Goal: Task Accomplishment & Management: Complete application form

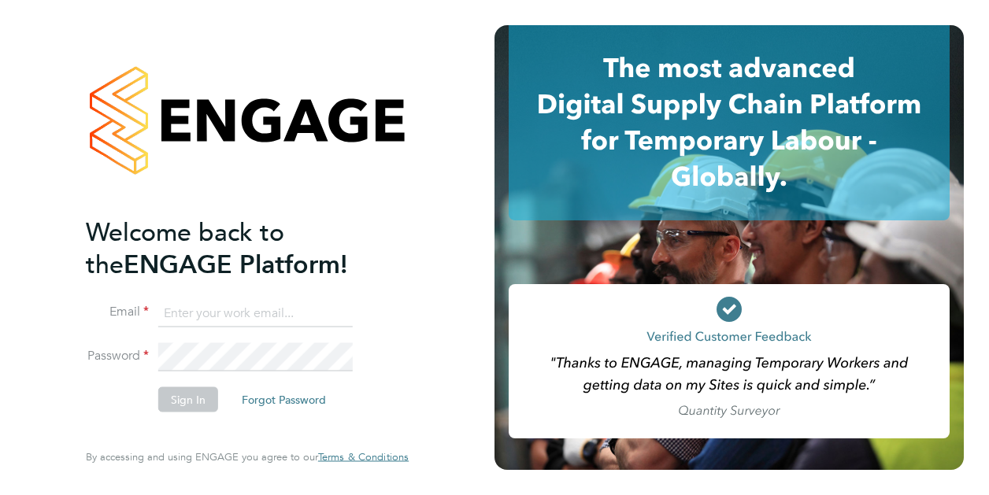
click at [257, 312] on input at bounding box center [255, 313] width 195 height 28
type input "[EMAIL_ADDRESS][DOMAIN_NAME]"
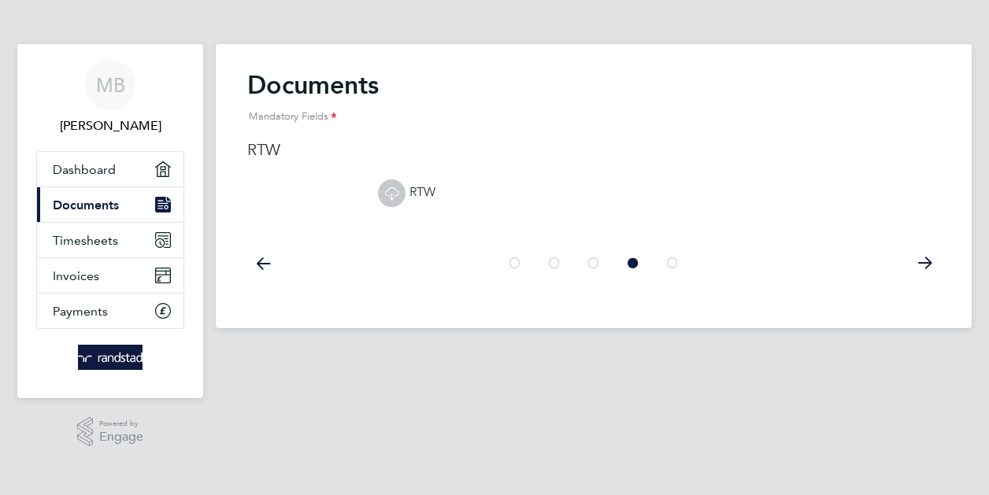
click at [674, 265] on icon at bounding box center [673, 263] width 16 height 35
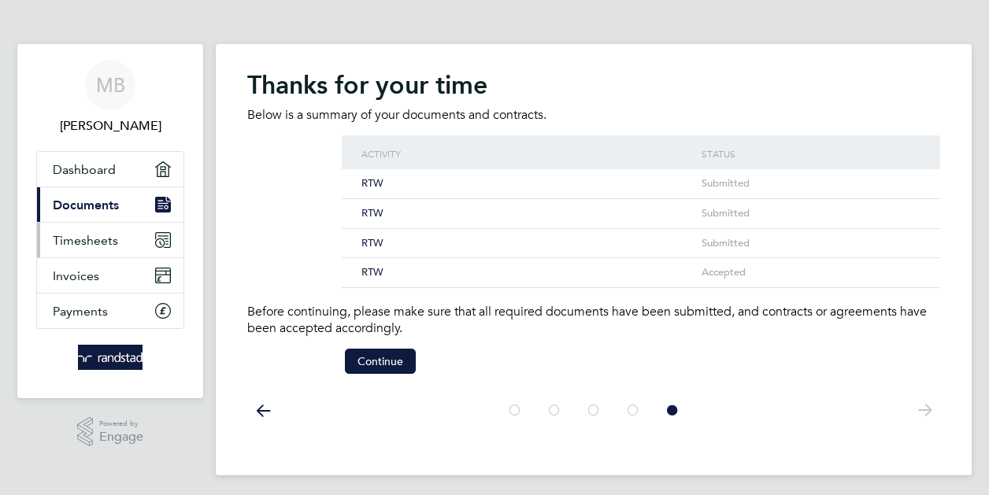
click at [91, 235] on span "Timesheets" at bounding box center [85, 240] width 65 height 15
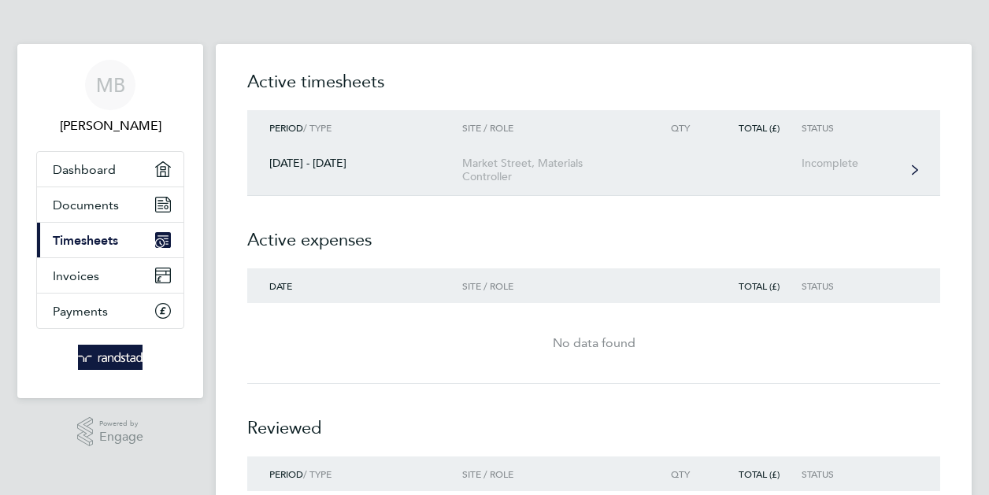
click at [673, 161] on link "22 - 28 Sept 2025 Market Street, Materials Controller Incomplete" at bounding box center [593, 170] width 693 height 51
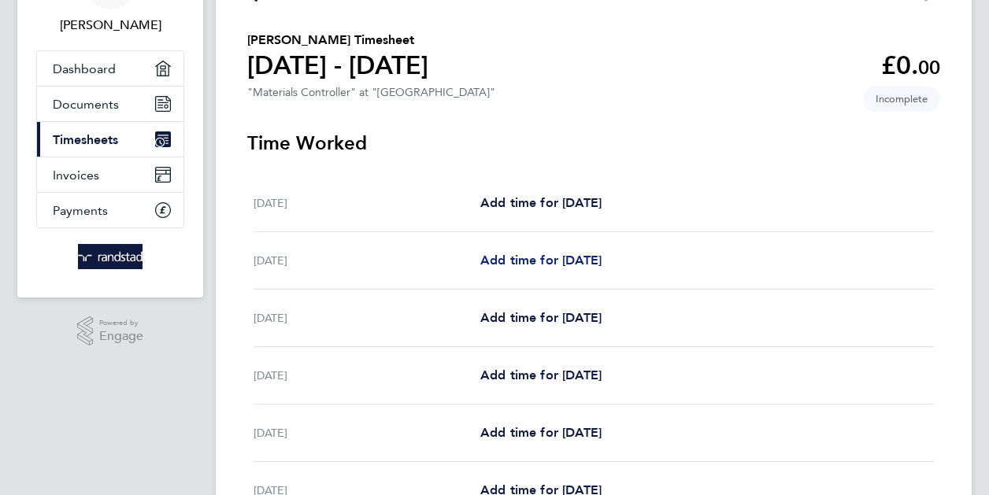
scroll to position [158, 0]
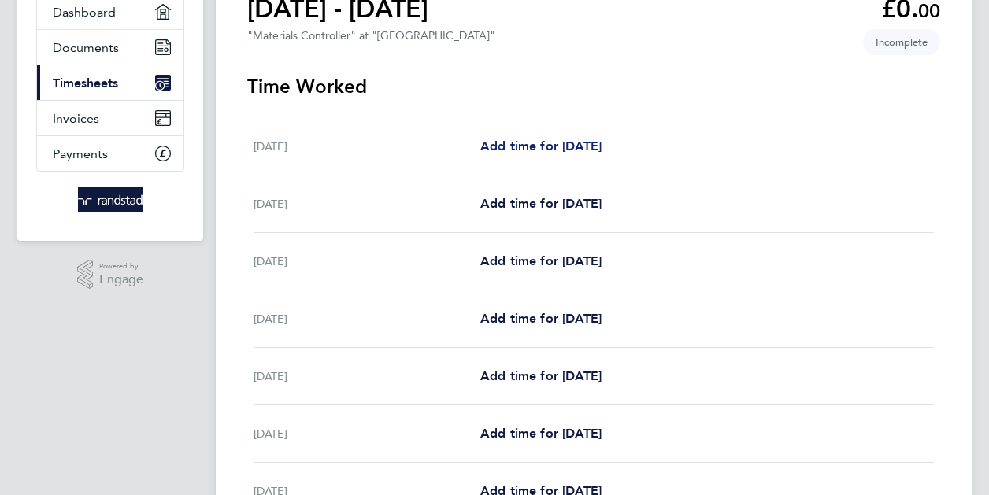
click at [550, 156] on link "Add time for Mon 22 Sep" at bounding box center [541, 146] width 121 height 19
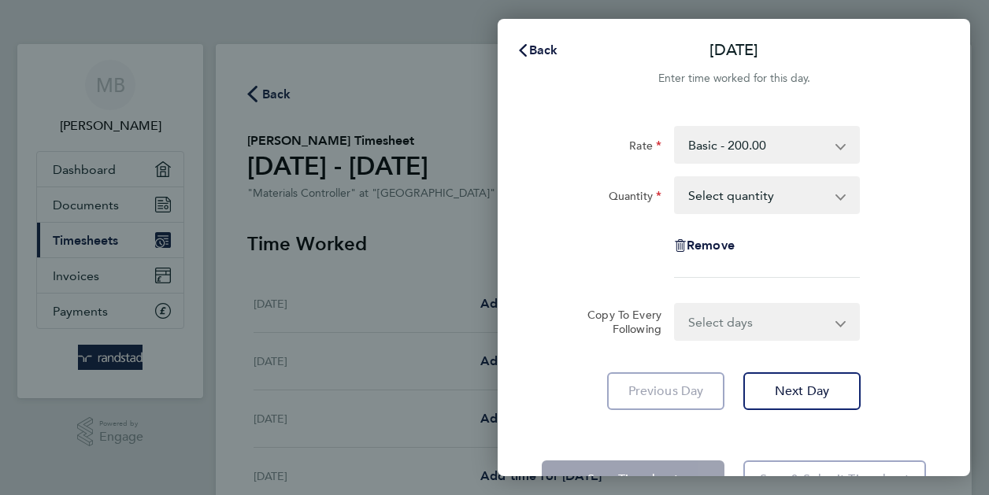
click at [748, 187] on select "Select quantity 0.5 1" at bounding box center [758, 195] width 164 height 35
select select "1"
click at [676, 178] on select "Select quantity 0.5 1" at bounding box center [758, 195] width 164 height 35
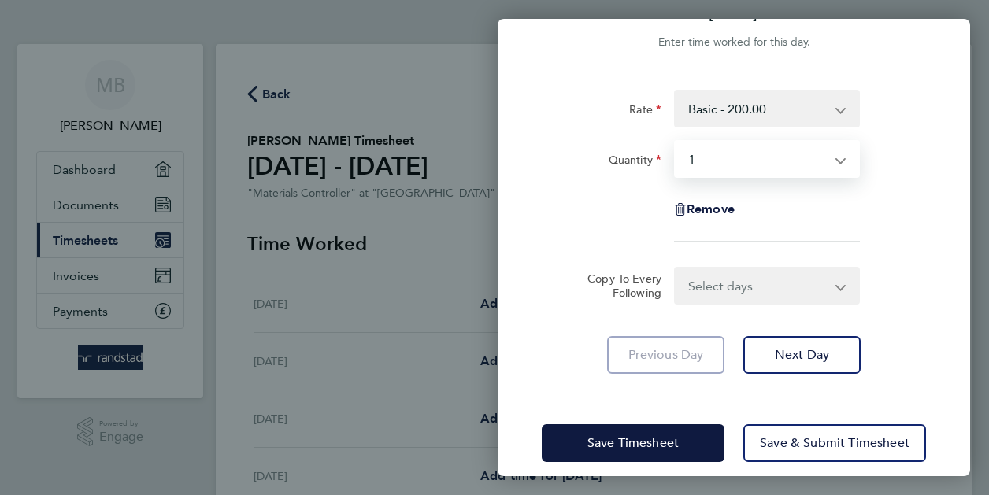
scroll to position [53, 0]
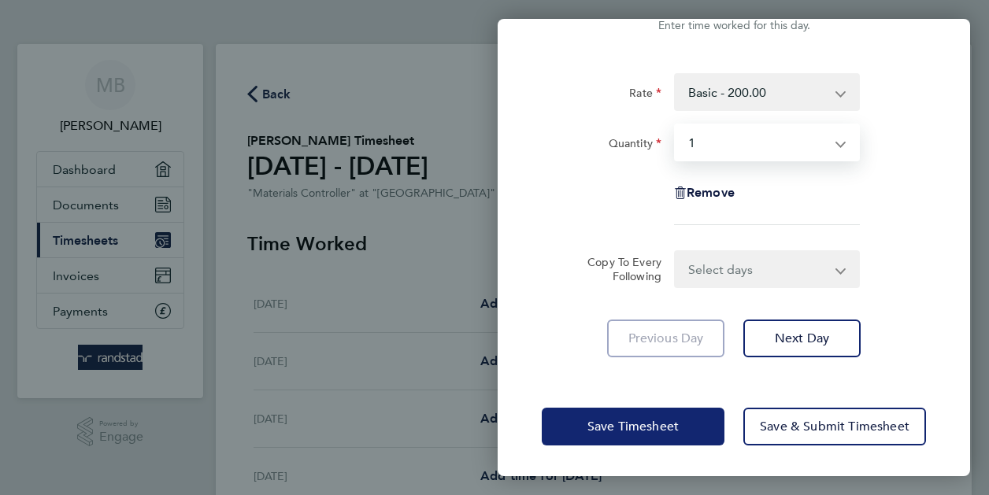
click at [622, 417] on button "Save Timesheet" at bounding box center [633, 427] width 183 height 38
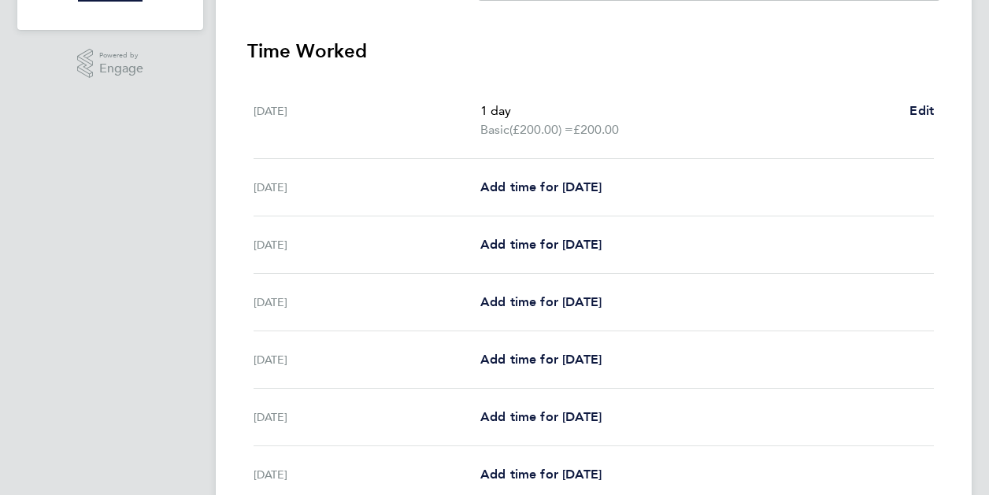
scroll to position [394, 0]
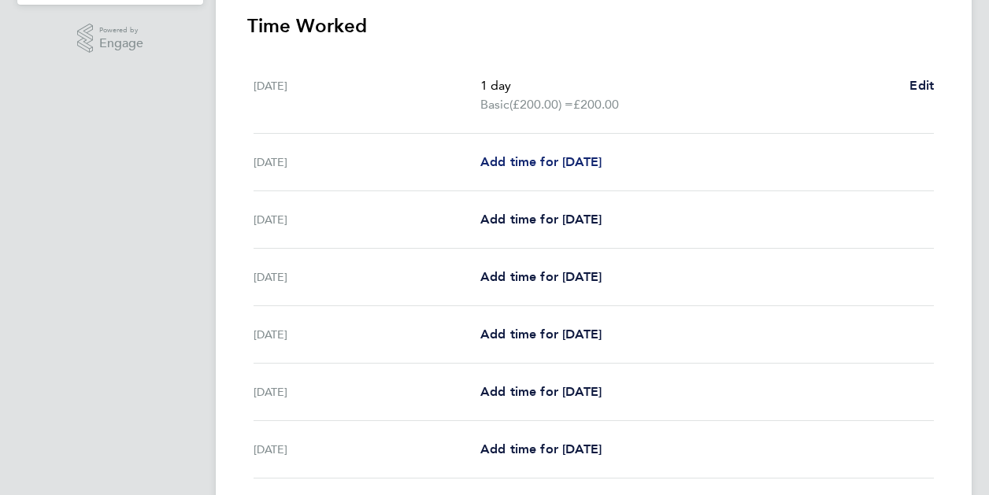
click at [518, 155] on span "Add time for Tue 23 Sep" at bounding box center [541, 161] width 121 height 15
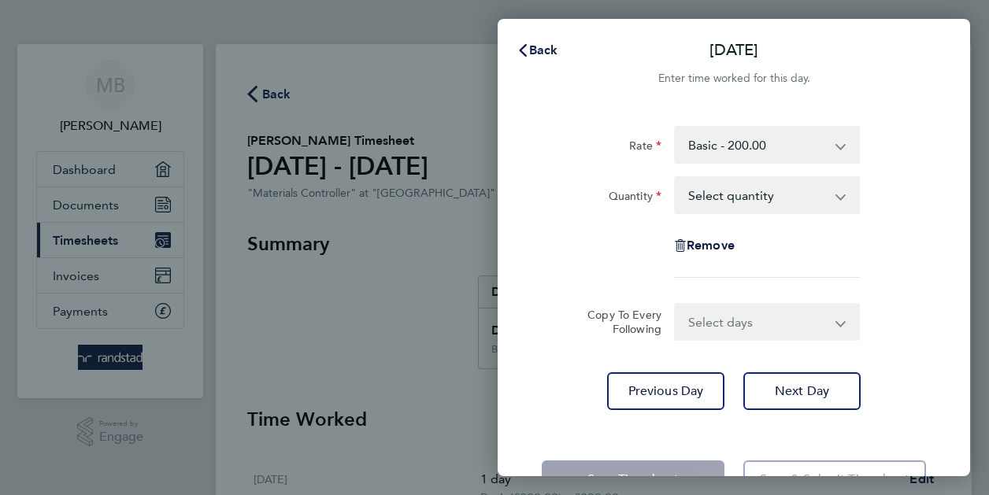
click at [698, 203] on select "Select quantity 0.5 1" at bounding box center [758, 195] width 164 height 35
select select "1"
click at [676, 178] on select "Select quantity 0.5 1" at bounding box center [758, 195] width 164 height 35
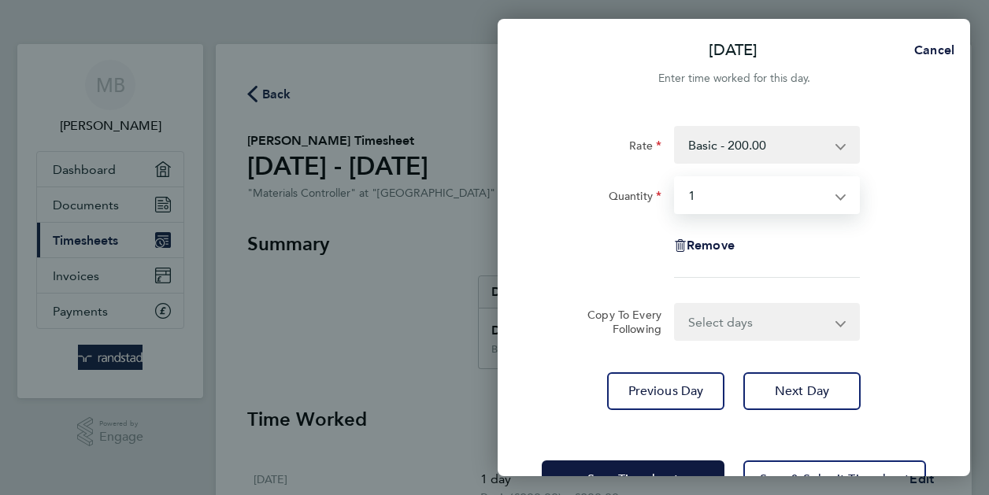
click at [533, 369] on div "Rate Basic - 200.00 Quantity Select quantity 0.5 1 Remove Copy To Every Followi…" at bounding box center [734, 268] width 473 height 322
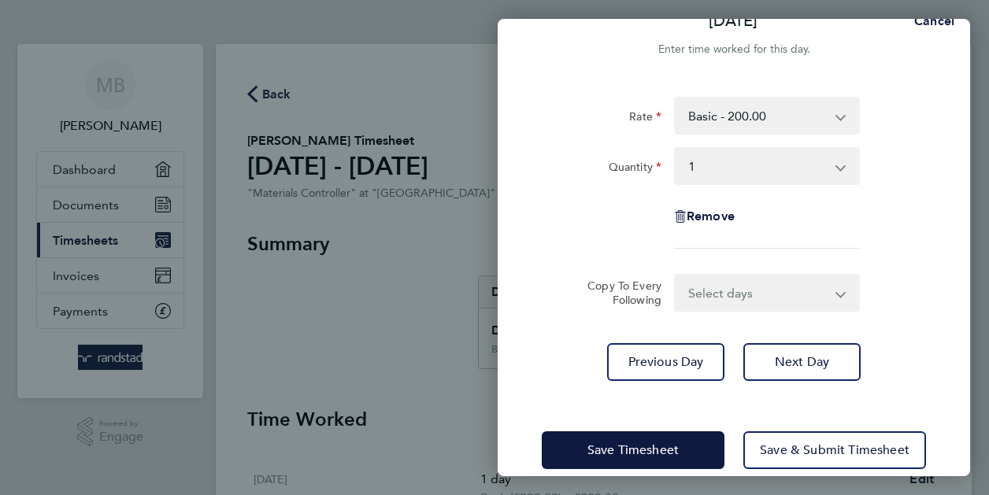
scroll to position [53, 0]
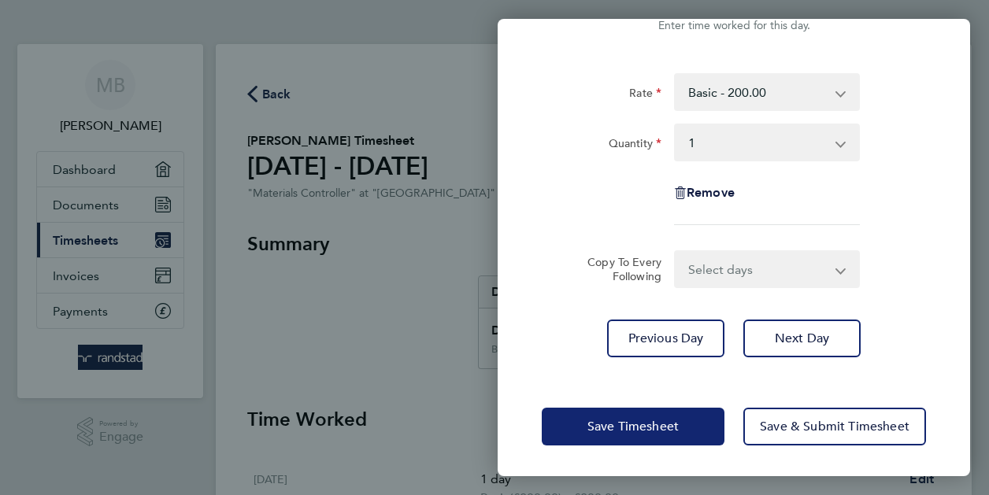
click at [613, 421] on span "Save Timesheet" at bounding box center [633, 427] width 91 height 16
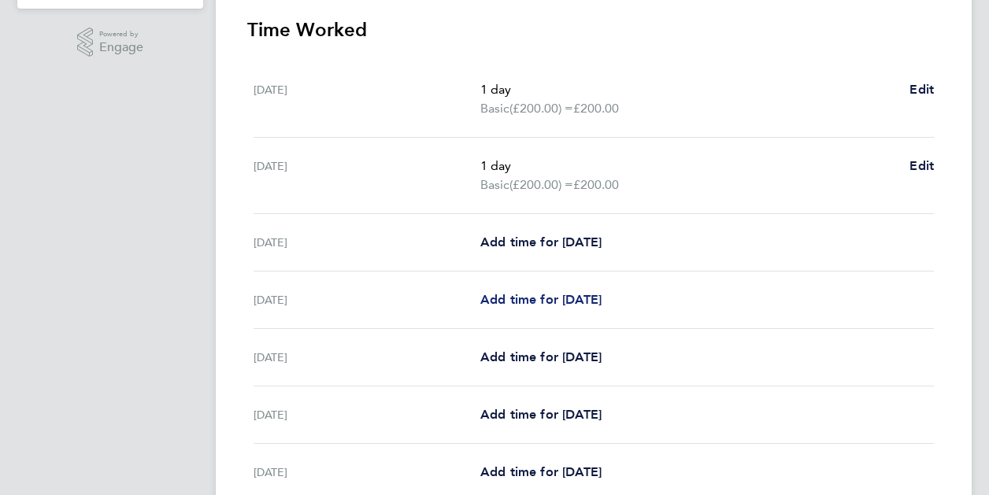
scroll to position [394, 0]
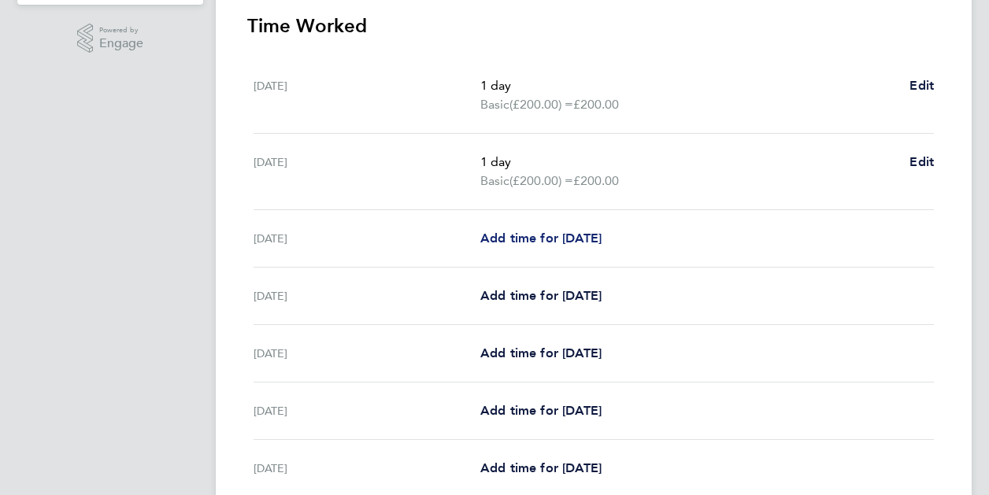
click at [521, 232] on span "Add time for Wed 24 Sep" at bounding box center [541, 238] width 121 height 15
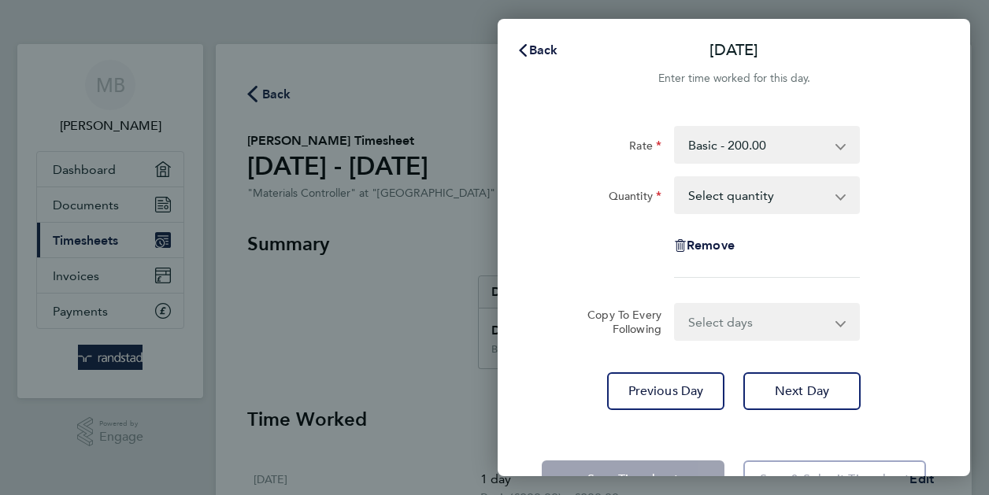
click at [709, 199] on select "Select quantity 0.5 1" at bounding box center [758, 195] width 164 height 35
select select "1"
click at [676, 178] on select "Select quantity 0.5 1" at bounding box center [758, 195] width 164 height 35
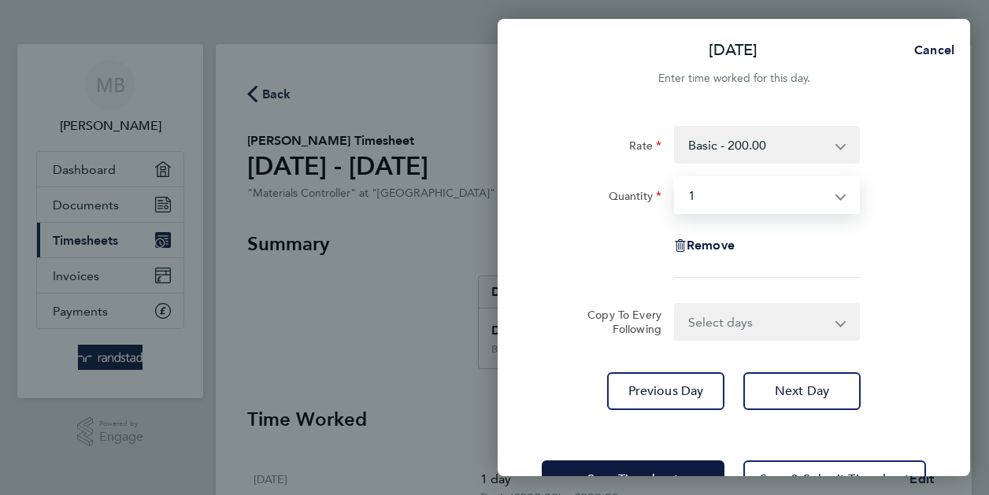
click at [559, 376] on div "Previous Day Next Day" at bounding box center [734, 392] width 384 height 38
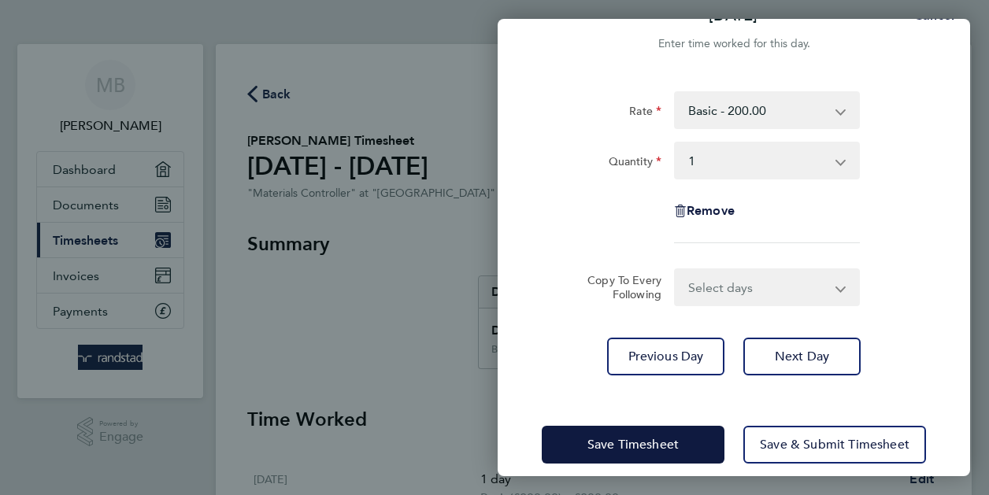
scroll to position [53, 0]
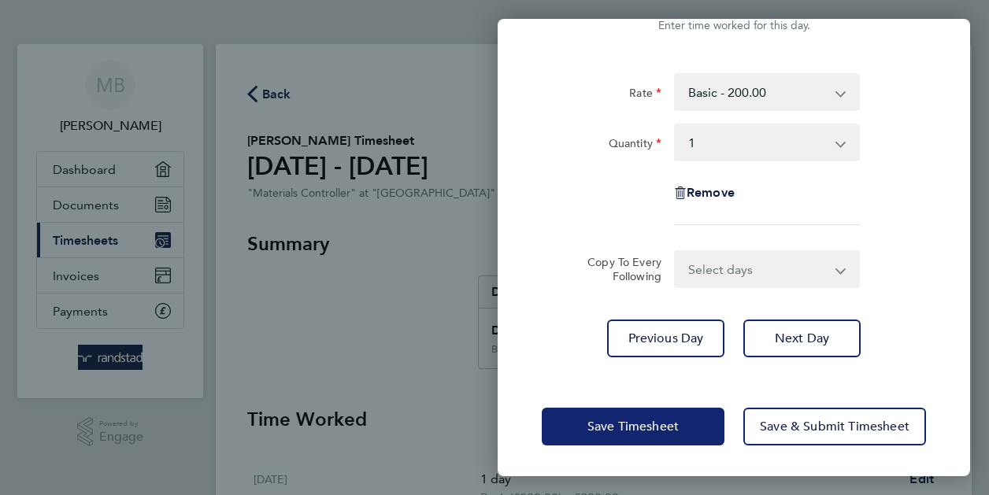
click at [610, 421] on span "Save Timesheet" at bounding box center [633, 427] width 91 height 16
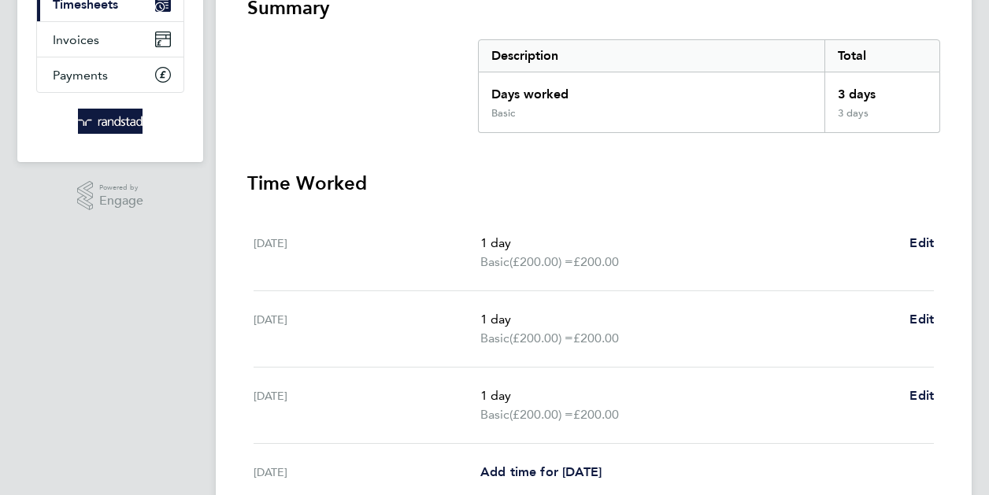
scroll to position [315, 0]
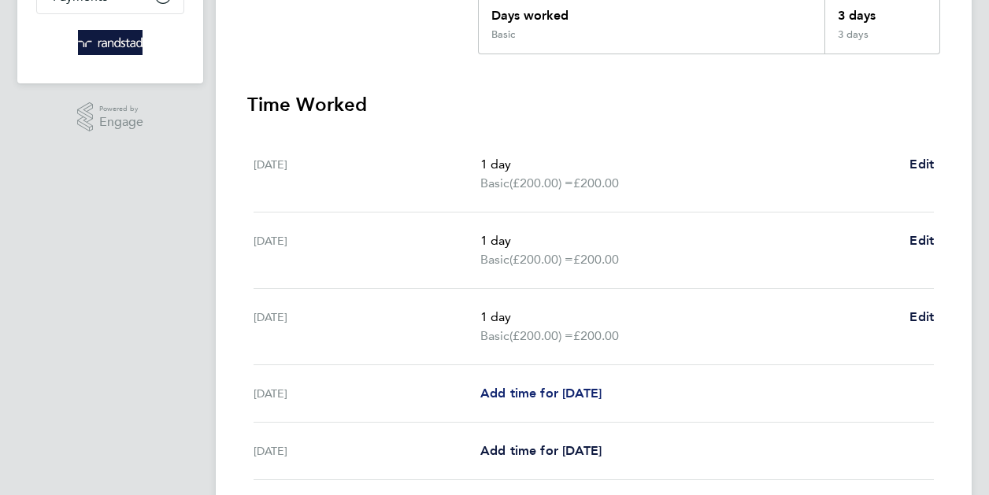
click at [550, 392] on span "Add time for Thu 25 Sep" at bounding box center [541, 393] width 121 height 15
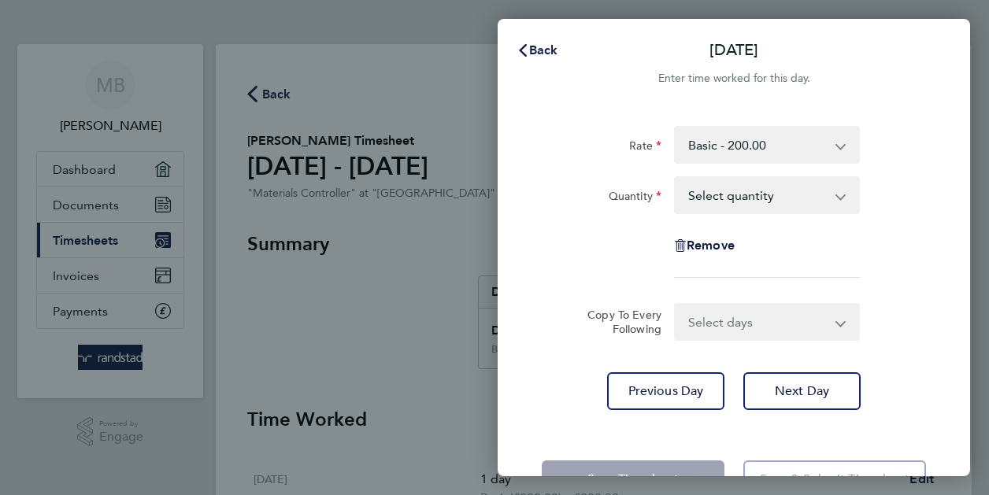
click at [701, 195] on select "Select quantity 0.5 1" at bounding box center [758, 195] width 164 height 35
select select "1"
click at [676, 178] on select "Select quantity 0.5 1" at bounding box center [758, 195] width 164 height 35
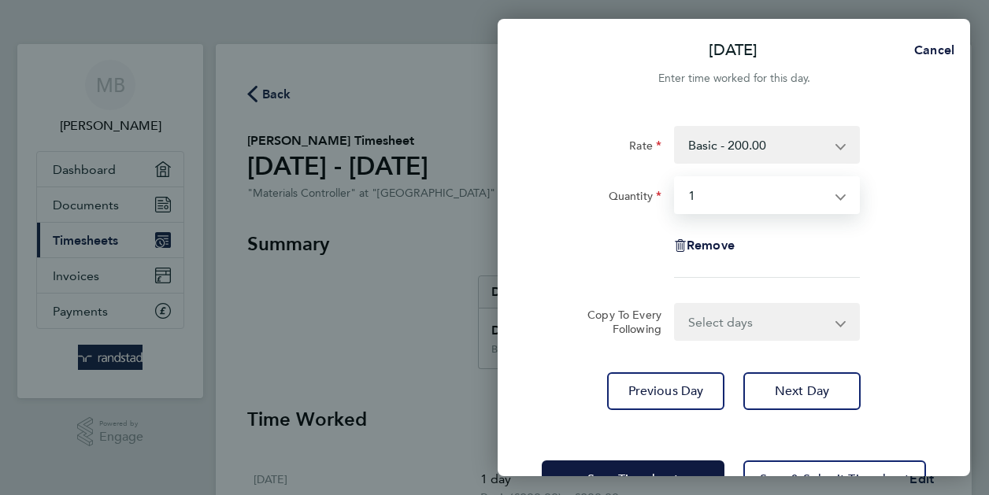
click at [551, 317] on div "Copy To Every Following Select days Day Weekend (Sat-Sun) Friday Saturday Sunday" at bounding box center [734, 322] width 397 height 38
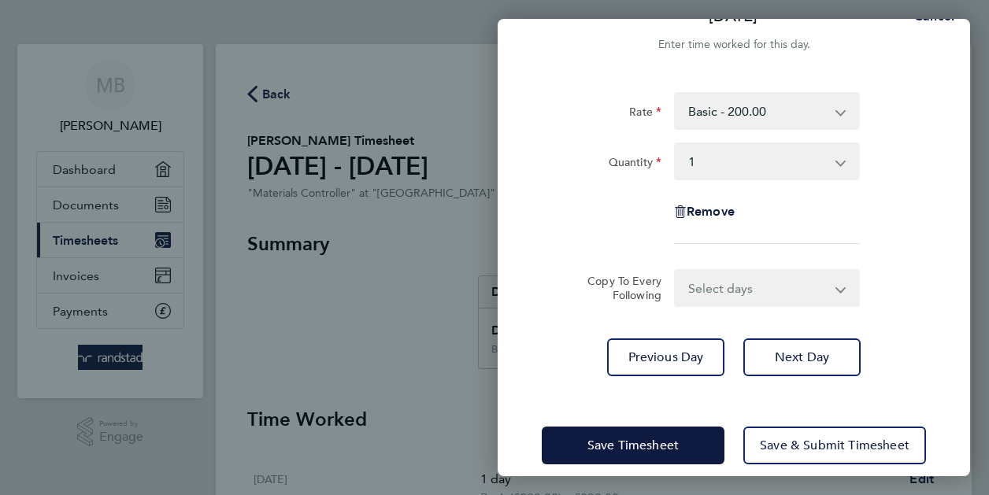
scroll to position [53, 0]
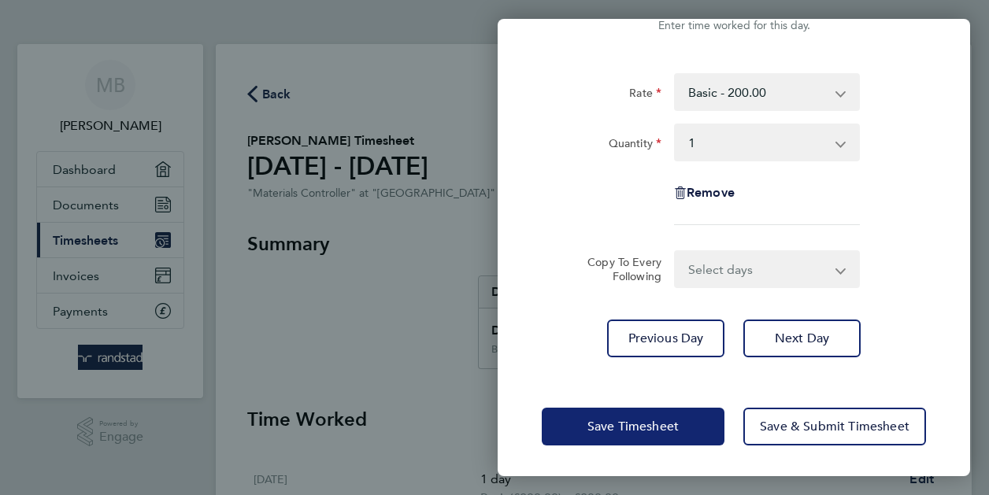
click at [622, 419] on span "Save Timesheet" at bounding box center [633, 427] width 91 height 16
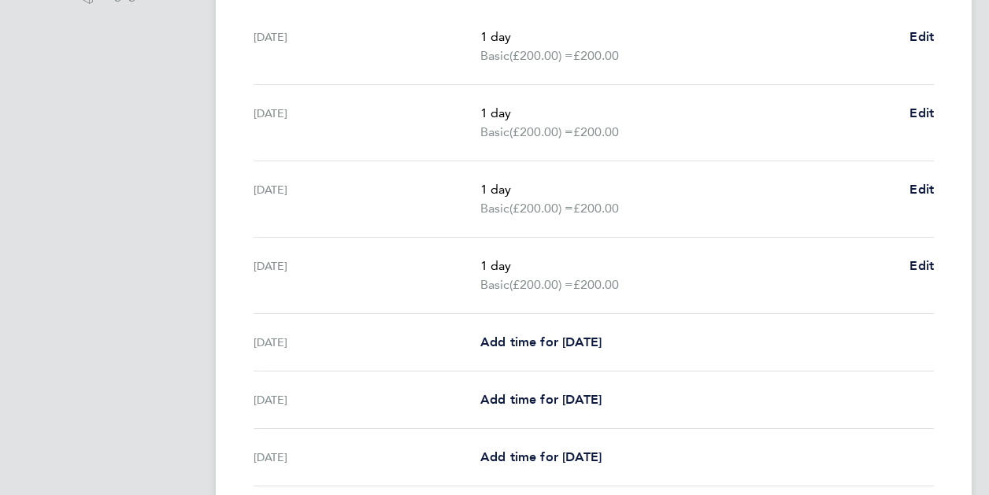
scroll to position [551, 0]
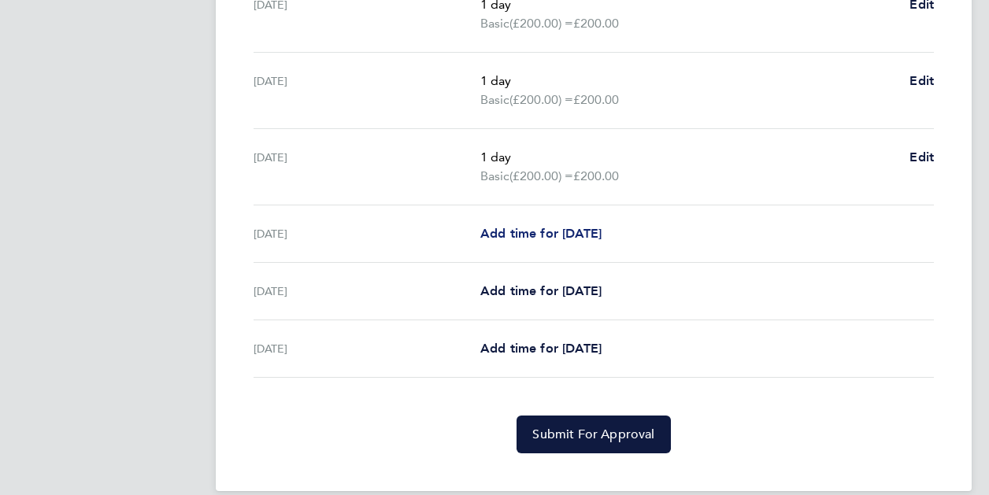
click at [535, 226] on span "Add time for Fri 26 Sep" at bounding box center [541, 233] width 121 height 15
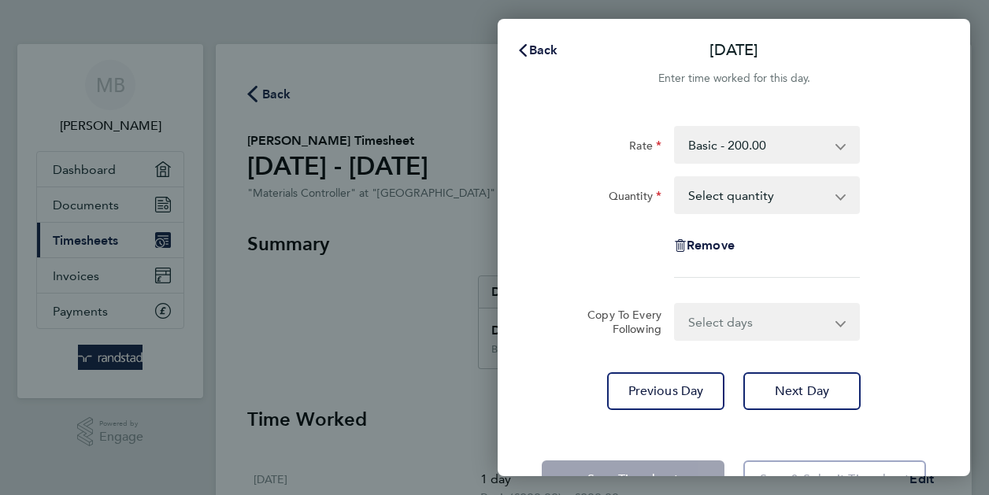
click at [697, 191] on select "Select quantity 0.5 1" at bounding box center [758, 195] width 164 height 35
select select "1"
click at [676, 178] on select "Select quantity 0.5 1" at bounding box center [758, 195] width 164 height 35
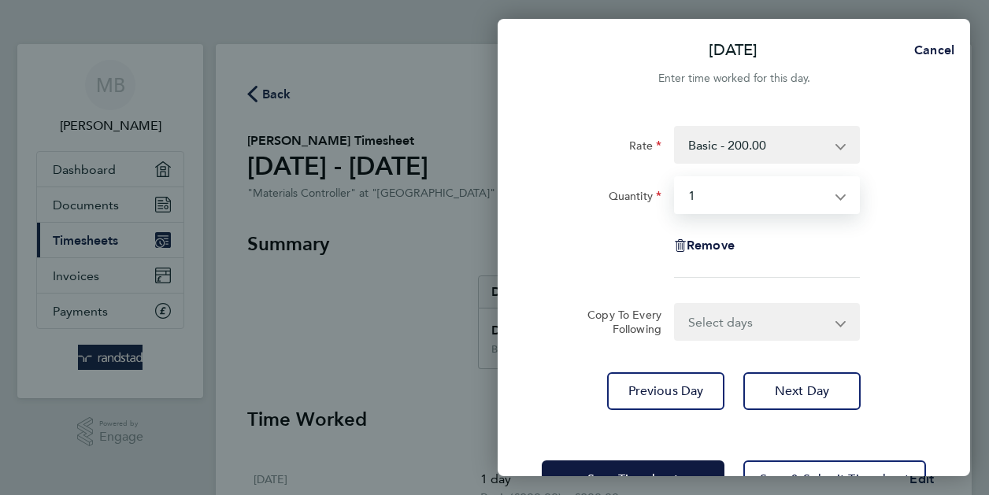
click at [579, 317] on label "Copy To Every Following" at bounding box center [618, 322] width 87 height 28
click at [676, 317] on select "Select days Day Weekend (Sat-Sun) Saturday Sunday" at bounding box center [758, 322] width 165 height 35
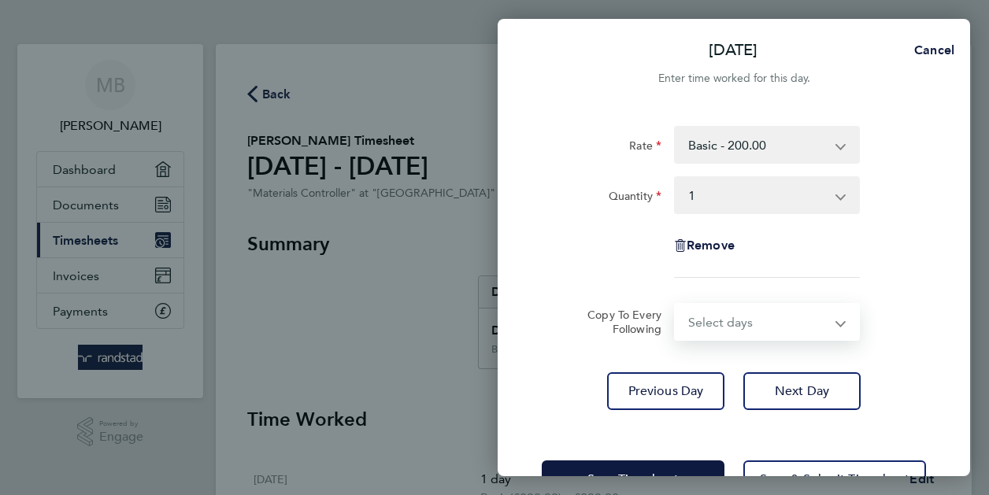
scroll to position [53, 0]
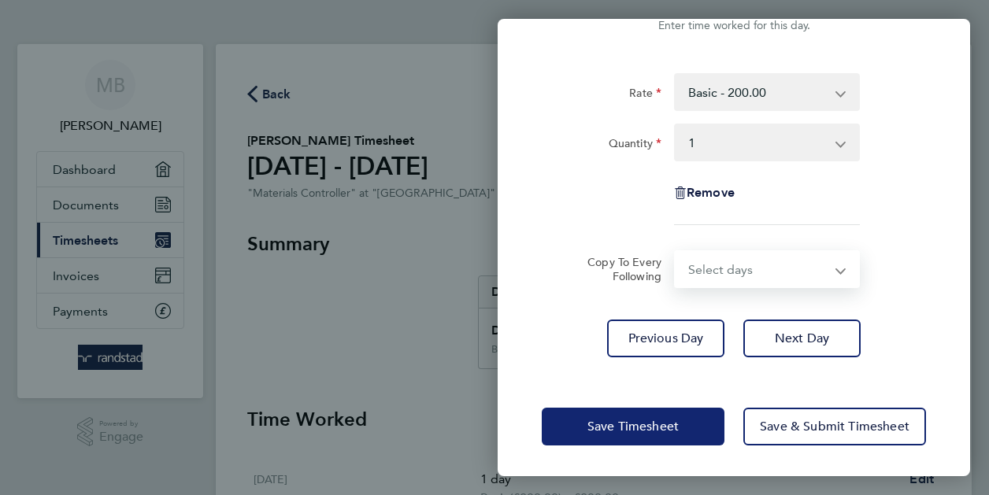
click at [627, 421] on span "Save Timesheet" at bounding box center [633, 427] width 91 height 16
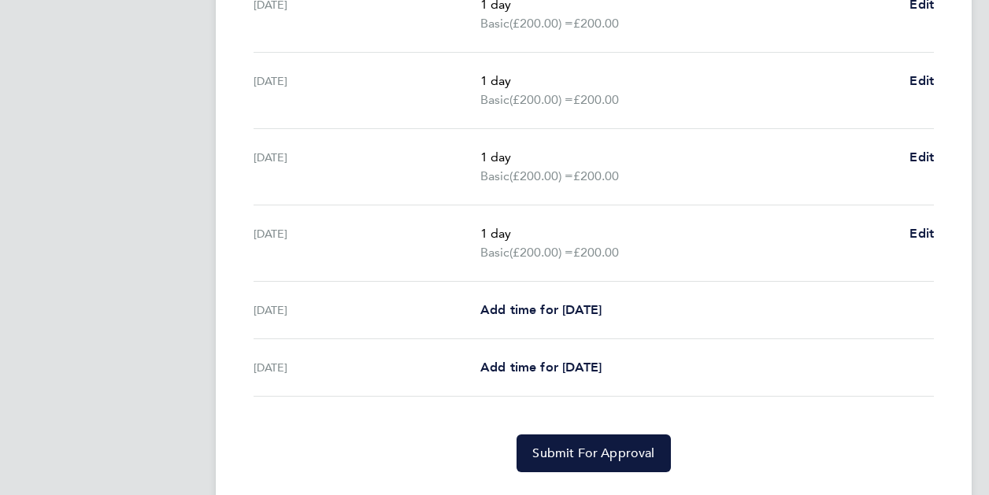
scroll to position [589, 0]
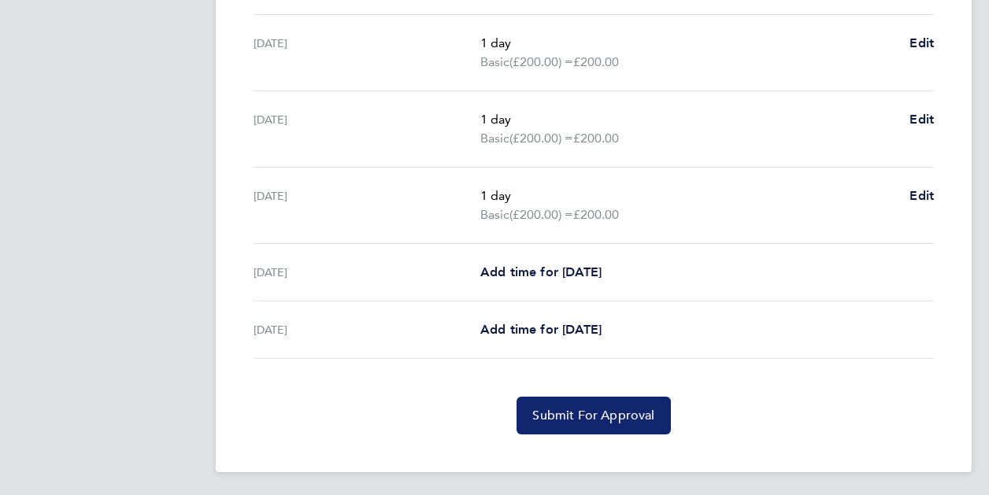
click at [597, 421] on button "Submit For Approval" at bounding box center [594, 416] width 154 height 38
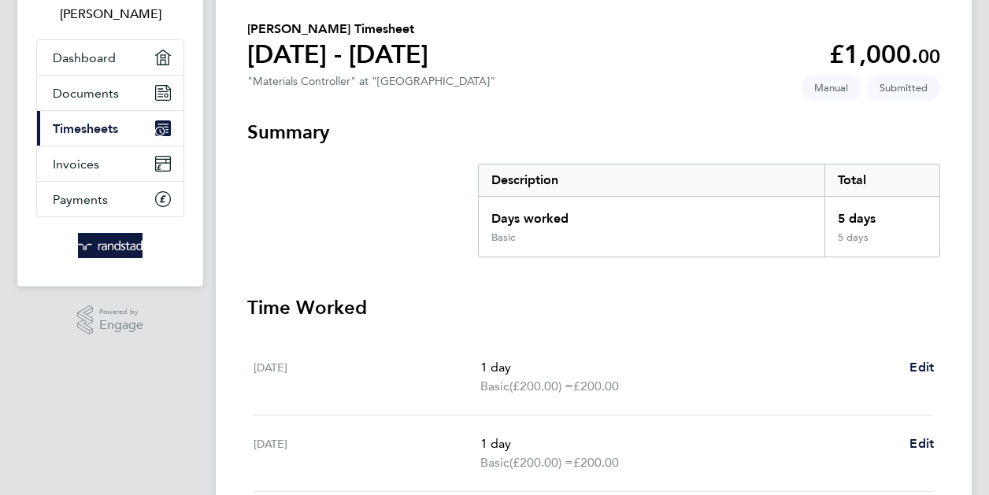
scroll to position [41, 0]
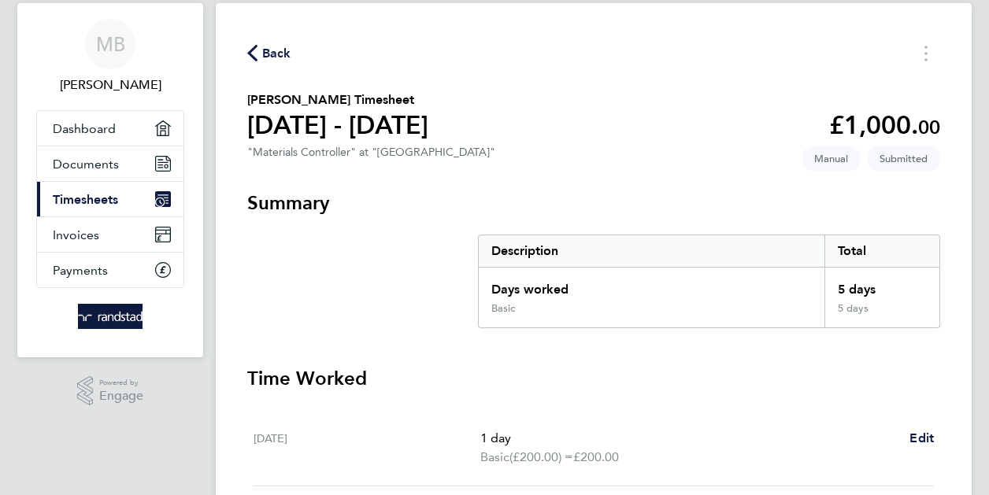
click at [98, 202] on span "Timesheets" at bounding box center [85, 199] width 65 height 15
